Goal: Task Accomplishment & Management: Manage account settings

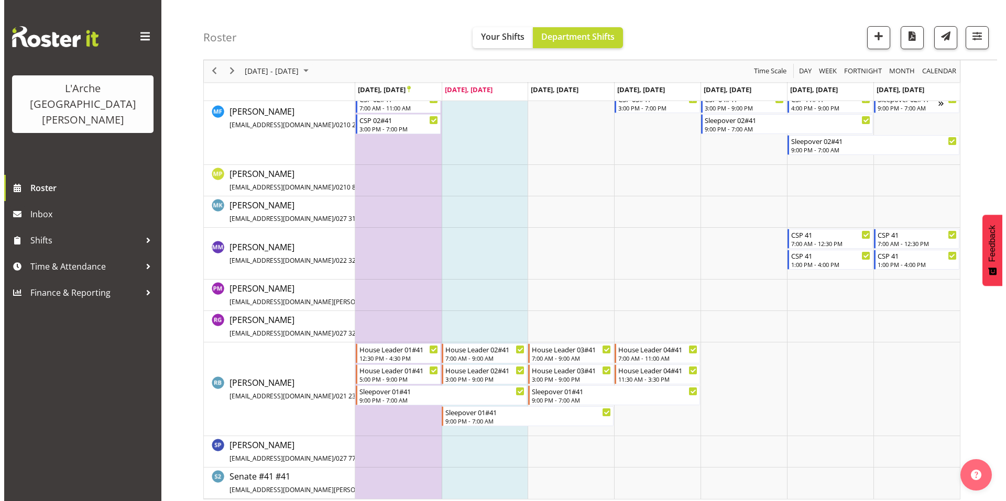
scroll to position [536, 0]
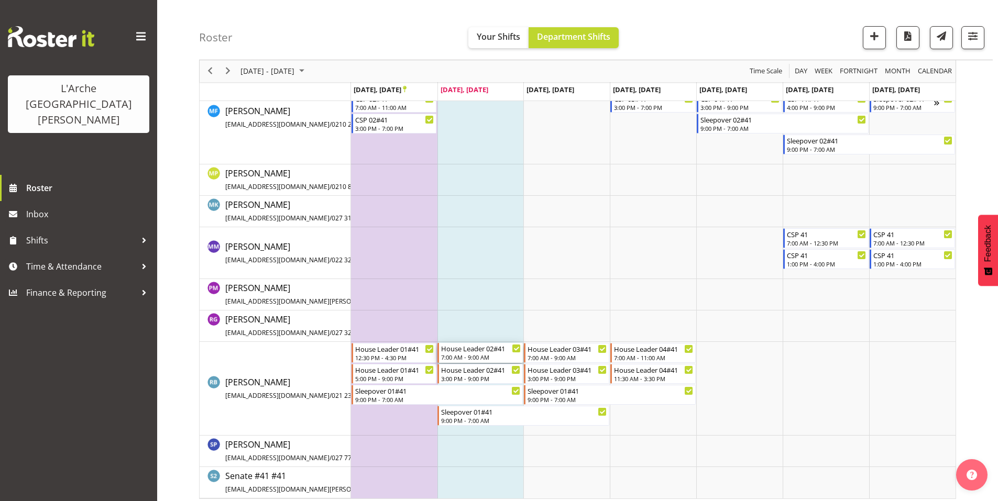
click at [467, 348] on div "House Leader 02#41 7:00 AM - 9:00 AM" at bounding box center [481, 353] width 80 height 20
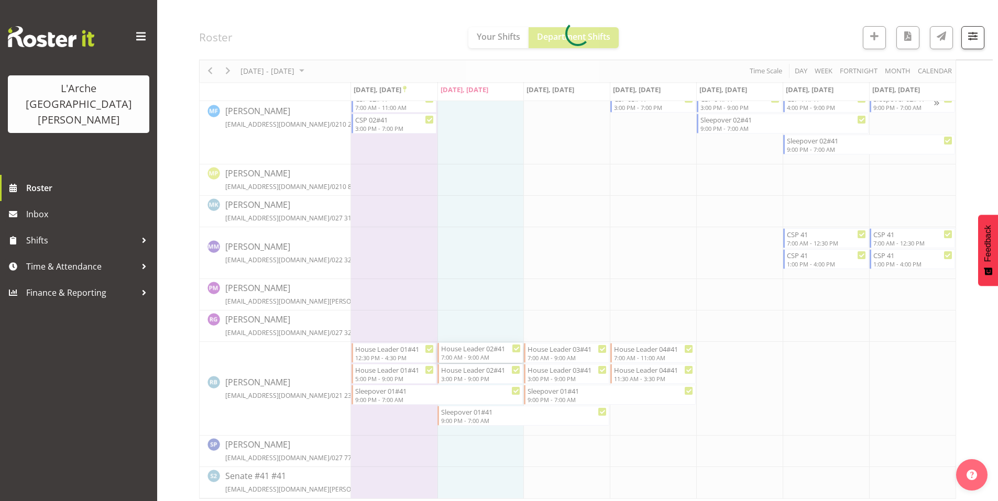
select select
select select "8"
select select "2025"
select select "9"
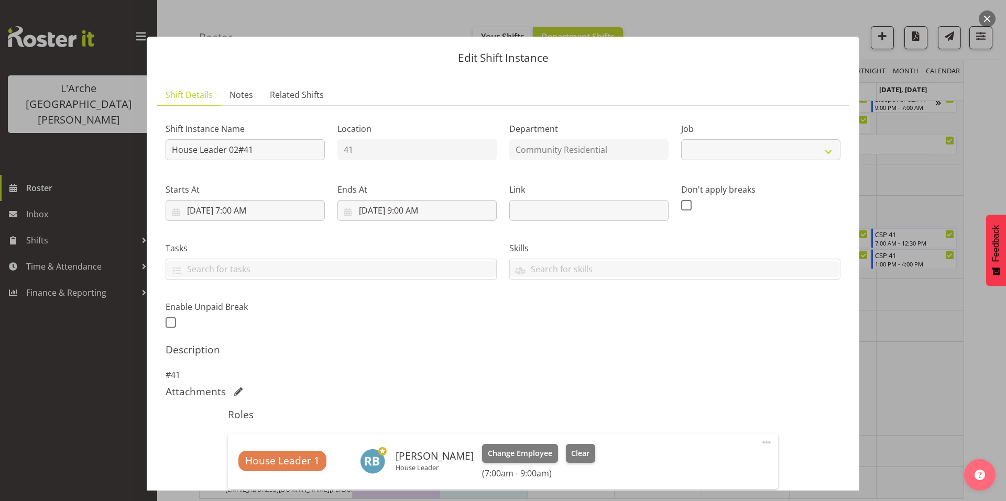
select select "1"
click at [420, 200] on input "[DATE] 9:00 AM" at bounding box center [416, 210] width 159 height 21
click at [411, 423] on select "00 01 02 03 04 05 06 07 08 09 10 11 12 13 14 15 16 17 18 19 20 21 22 23" at bounding box center [417, 433] width 24 height 21
select select "10"
click at [405, 423] on select "00 01 02 03 04 05 06 07 08 09 10 11 12 13 14 15 16 17 18 19 20 21 22 23" at bounding box center [417, 433] width 24 height 21
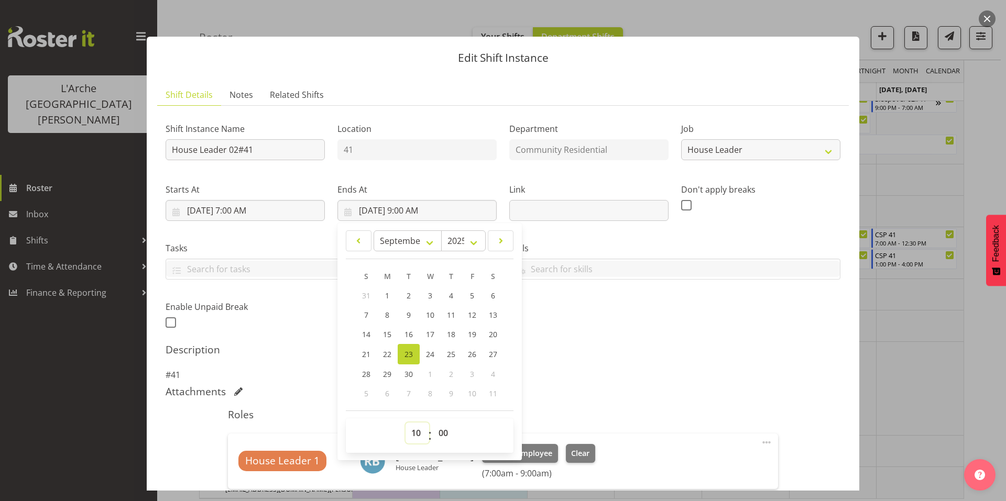
type input "[DATE] 10:00 AM"
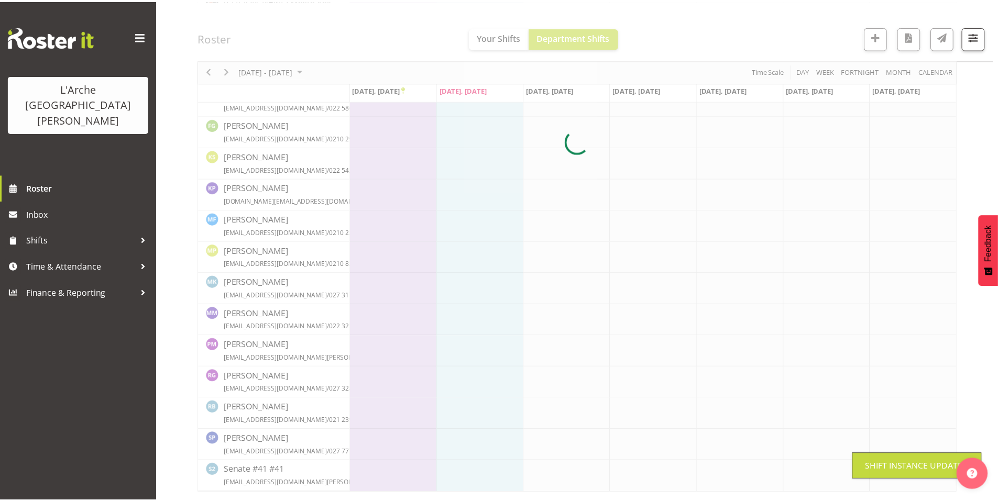
scroll to position [309, 0]
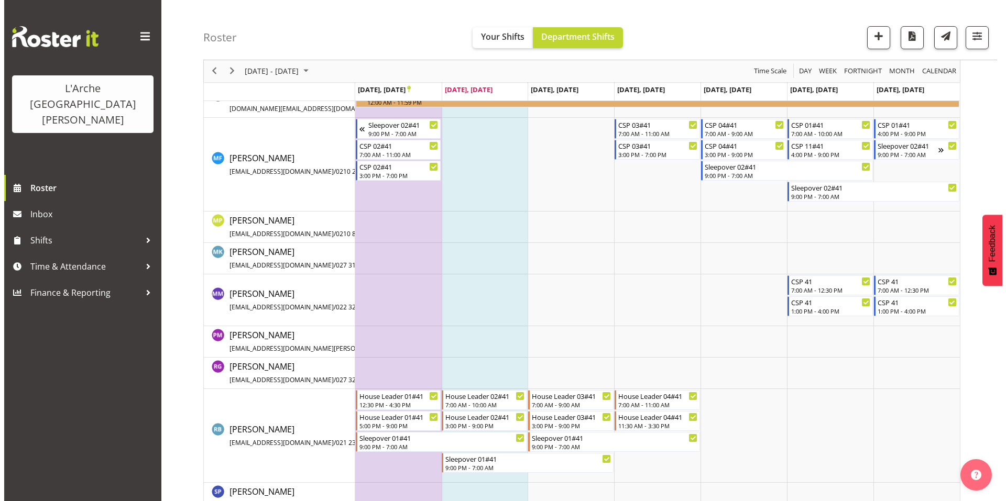
scroll to position [536, 0]
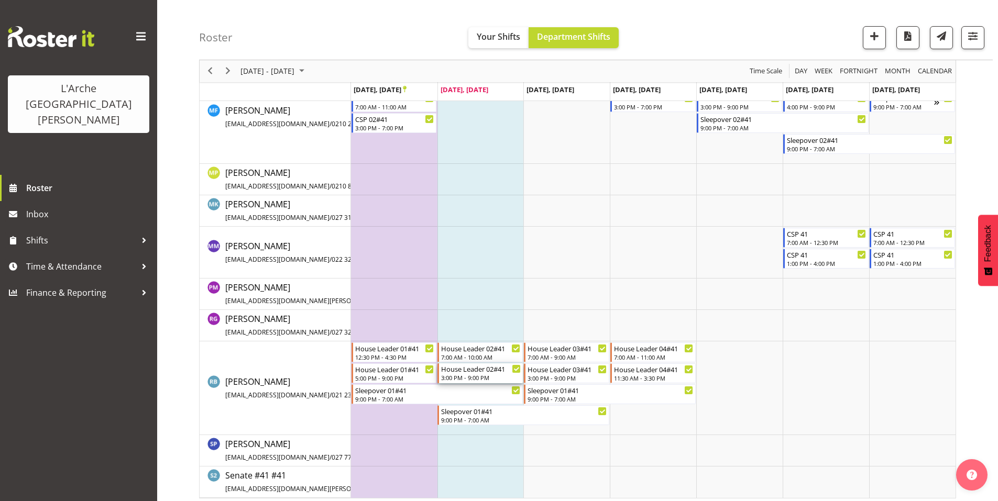
click at [472, 368] on div "House Leader 02#41 3:00 PM - 9:00 PM" at bounding box center [481, 374] width 80 height 20
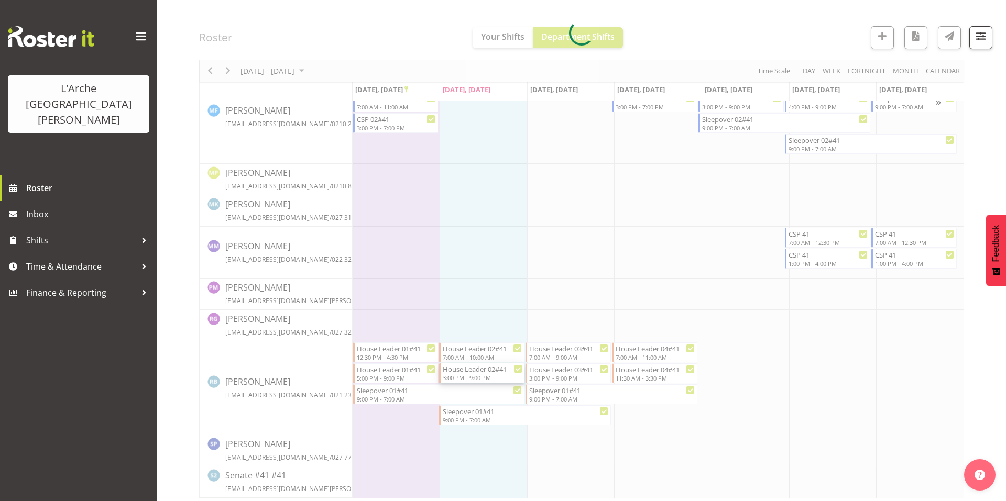
select select
select select "8"
select select "2025"
select select "15"
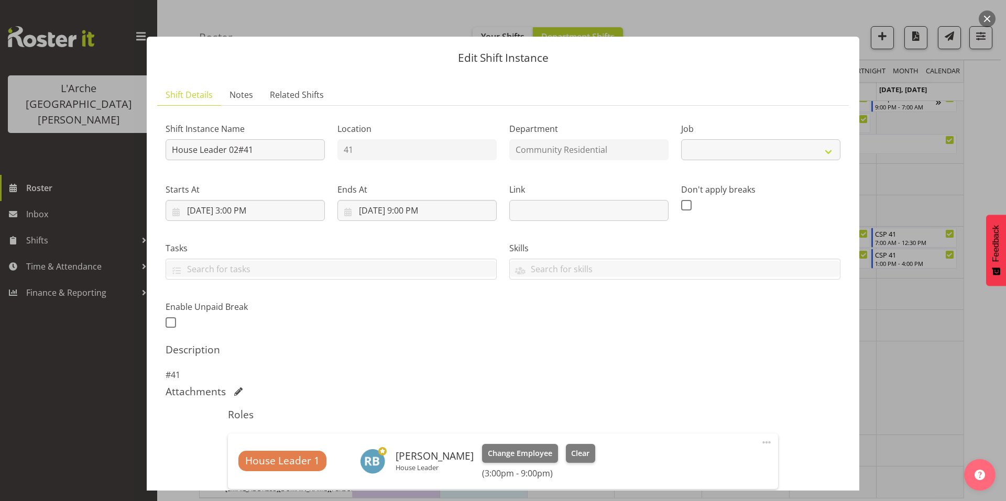
select select "1"
click at [266, 200] on input "[DATE] 3:00 PM" at bounding box center [245, 210] width 159 height 21
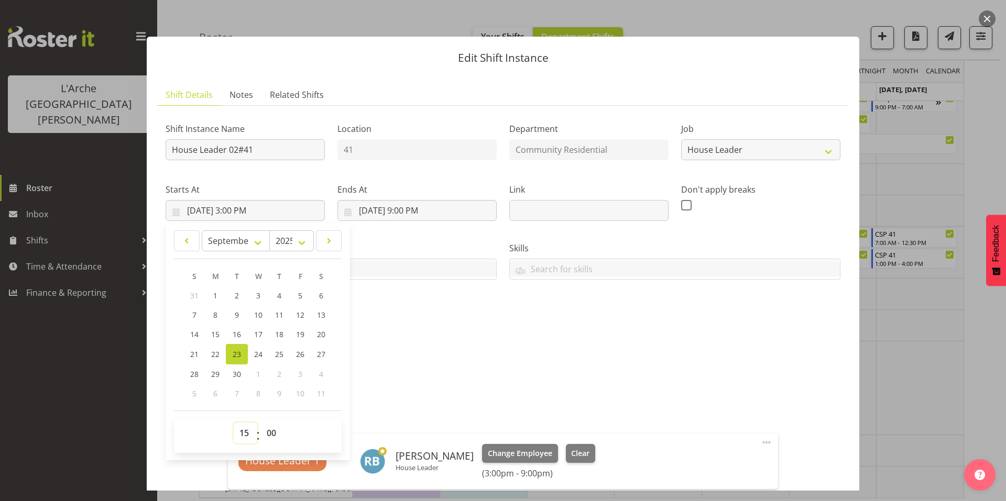
click at [245, 423] on select "00 01 02 03 04 05 06 07 08 09 10 11 12 13 14 15 16 17 18 19 20 21 22 23" at bounding box center [246, 433] width 24 height 21
select select "16"
click at [234, 423] on select "00 01 02 03 04 05 06 07 08 09 10 11 12 13 14 15 16 17 18 19 20 21 22 23" at bounding box center [246, 433] width 24 height 21
type input "[DATE] 4:00 PM"
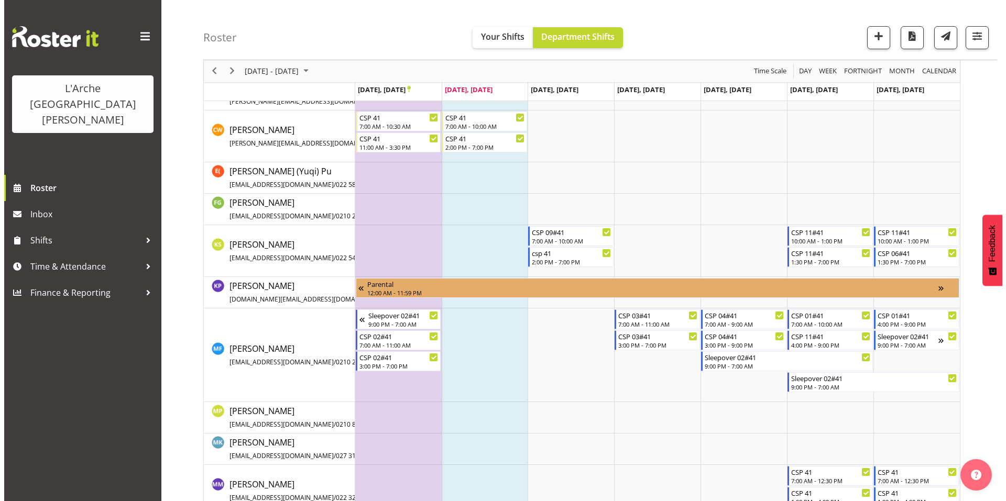
scroll to position [298, 0]
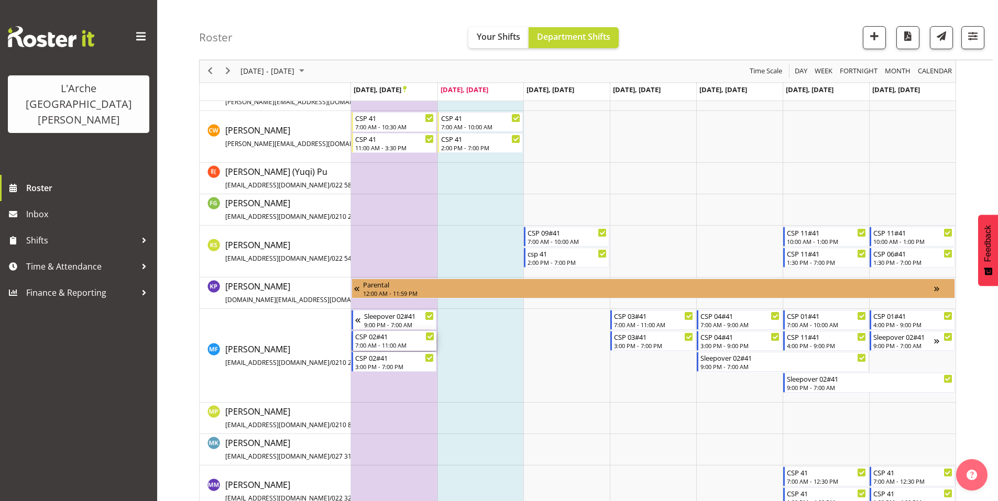
click at [392, 341] on div "7:00 AM - 11:00 AM" at bounding box center [395, 345] width 80 height 8
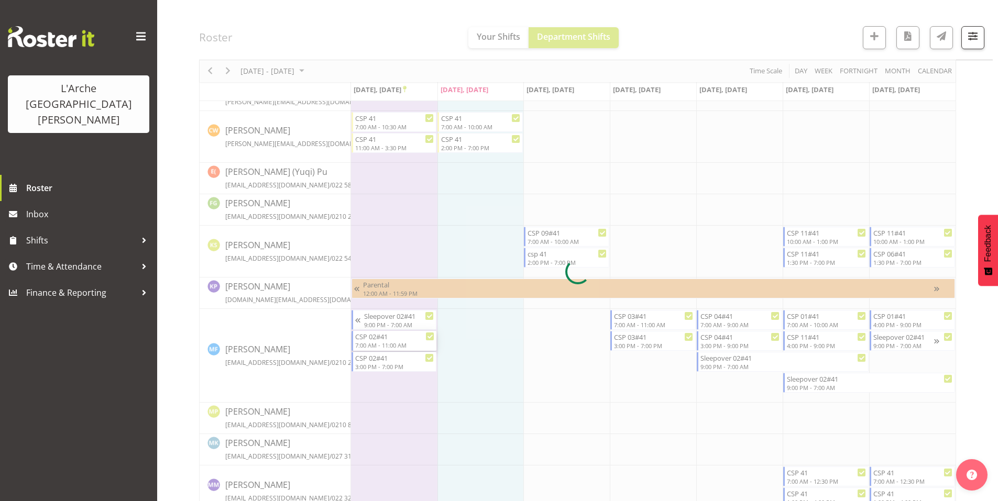
select select
select select "8"
select select "2025"
select select "11"
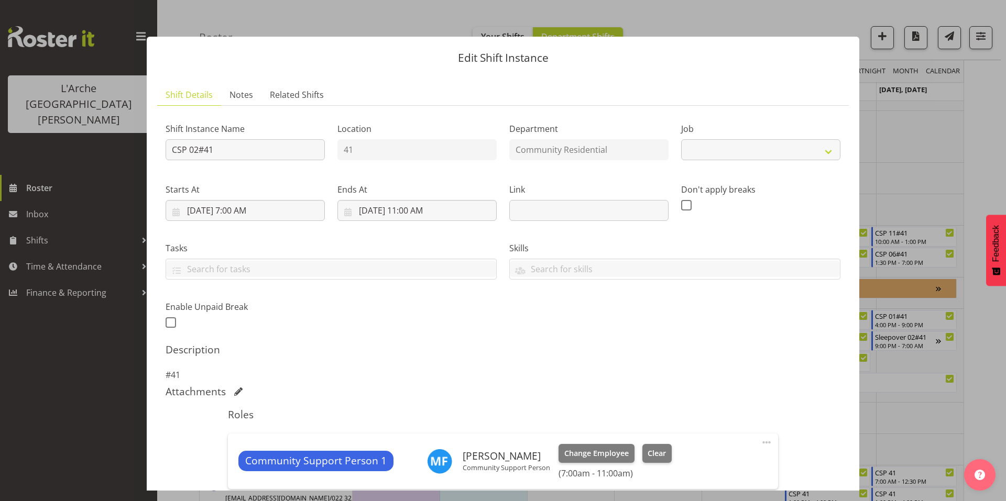
select select "2"
click at [397, 200] on input "[DATE] 11:00 AM" at bounding box center [416, 210] width 159 height 21
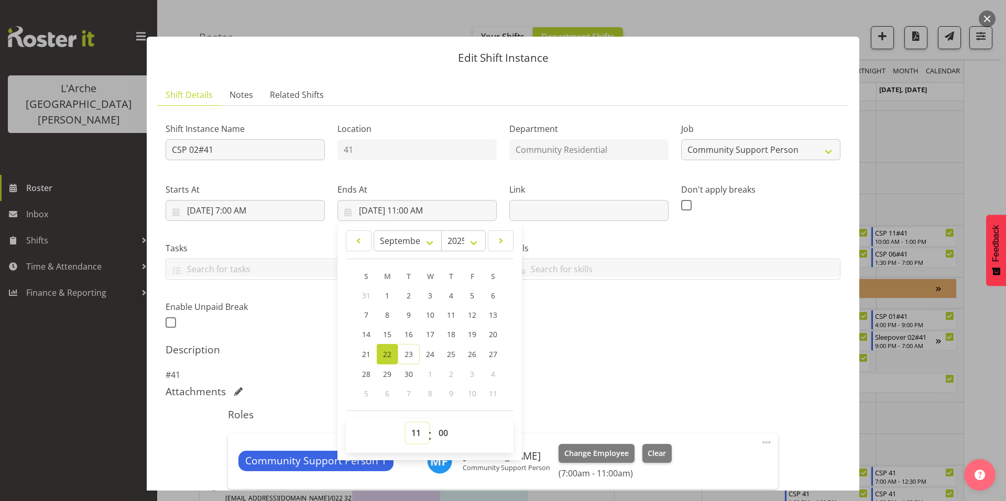
click at [414, 423] on select "00 01 02 03 04 05 06 07 08 09 10 11 12 13 14 15 16 17 18 19 20 21 22 23" at bounding box center [417, 433] width 24 height 21
select select "10"
click at [405, 423] on select "00 01 02 03 04 05 06 07 08 09 10 11 12 13 14 15 16 17 18 19 20 21 22 23" at bounding box center [417, 433] width 24 height 21
type input "[DATE] 10:00 AM"
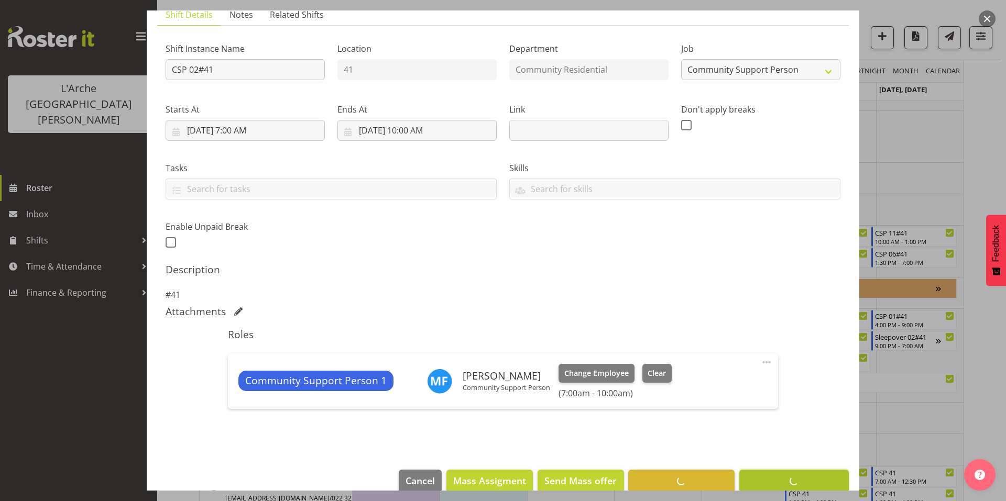
scroll to position [40, 0]
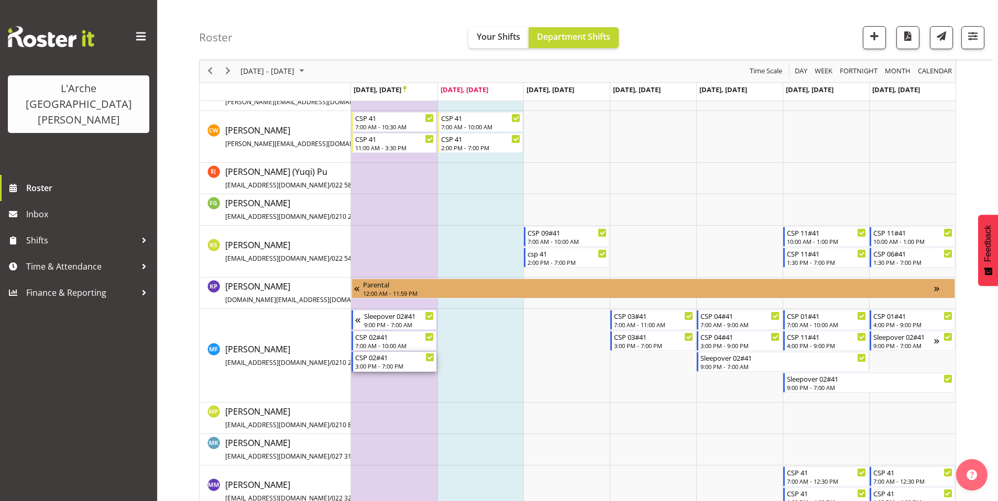
click at [382, 362] on div "3:00 PM - 7:00 PM" at bounding box center [395, 366] width 80 height 8
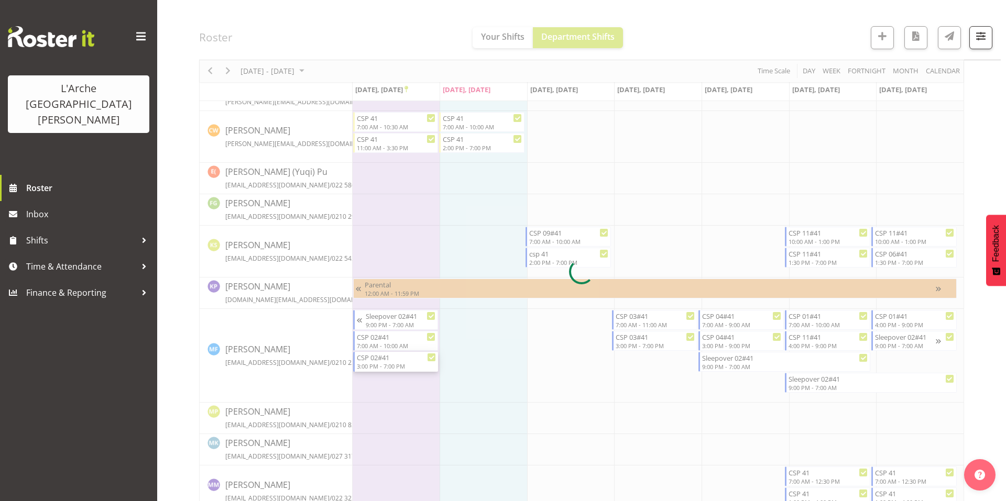
select select
select select "8"
select select "2025"
select select "15"
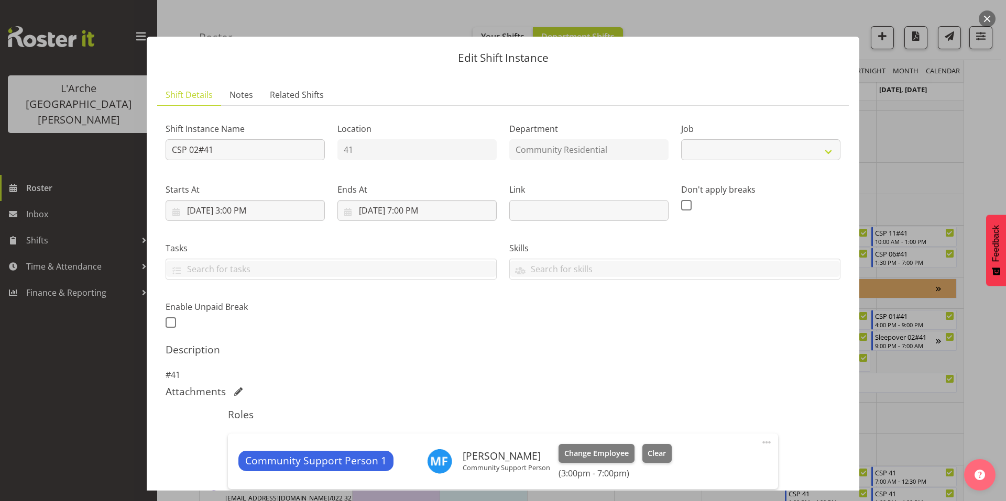
select select "2"
click at [256, 200] on input "[DATE] 3:00 PM" at bounding box center [245, 210] width 159 height 21
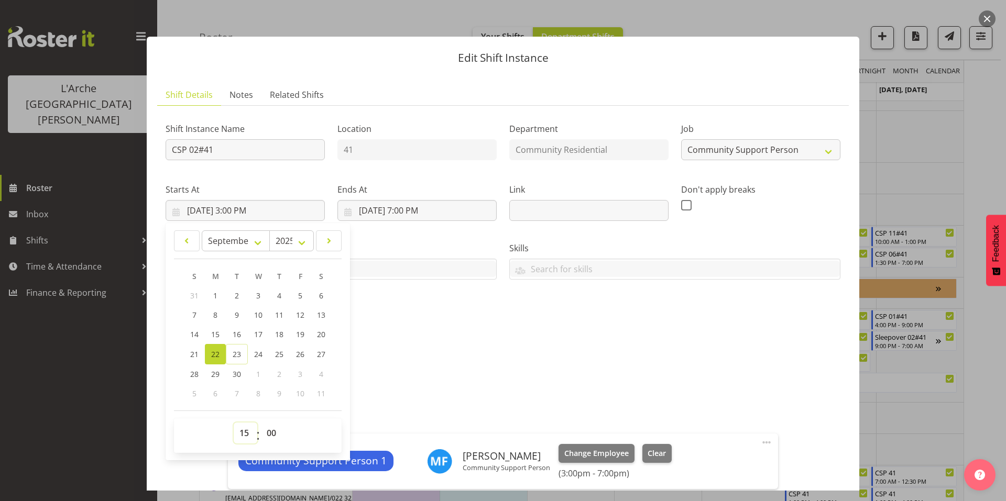
click at [246, 423] on select "00 01 02 03 04 05 06 07 08 09 10 11 12 13 14 15 16 17 18 19 20 21 22 23" at bounding box center [246, 433] width 24 height 21
select select "12"
click at [234, 423] on select "00 01 02 03 04 05 06 07 08 09 10 11 12 13 14 15 16 17 18 19 20 21 22 23" at bounding box center [246, 433] width 24 height 21
type input "[DATE] 12:00 PM"
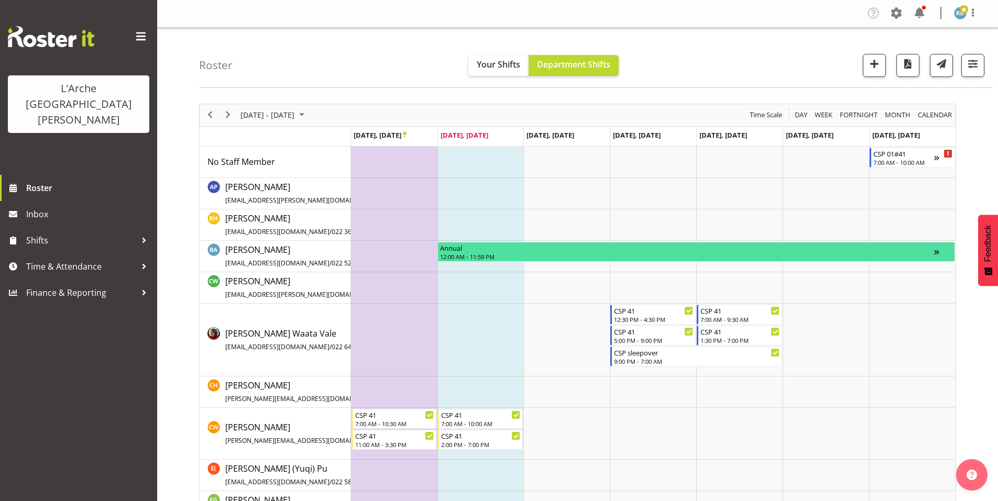
scroll to position [0, 0]
click at [228, 109] on span "Next" at bounding box center [228, 115] width 13 height 13
